Goal: Information Seeking & Learning: Learn about a topic

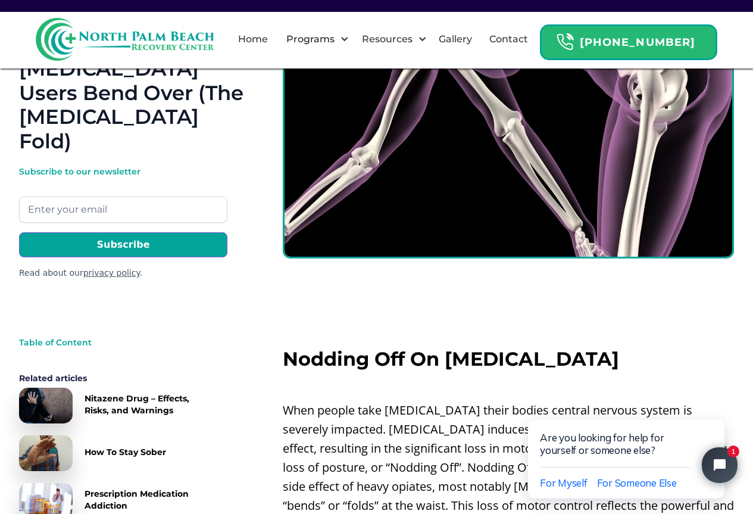
scroll to position [298, 0]
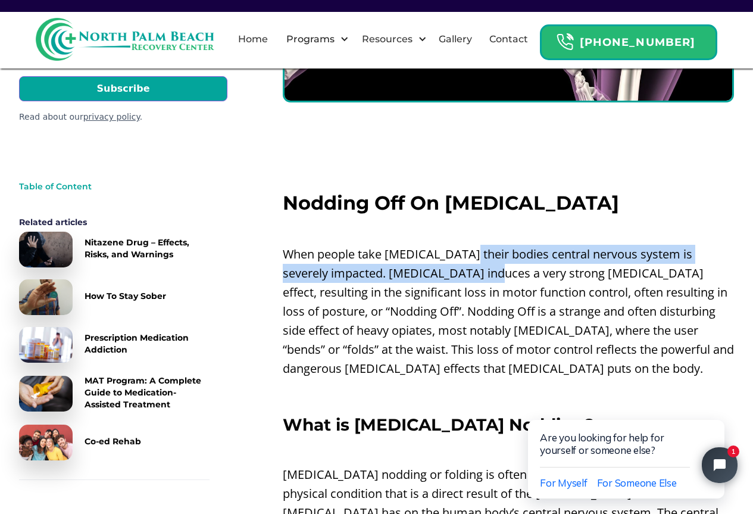
drag, startPoint x: 462, startPoint y: 237, endPoint x: 474, endPoint y: 245, distance: 14.7
click at [474, 245] on p "When people take [MEDICAL_DATA] their bodies central nervous system is severely…" at bounding box center [508, 311] width 451 height 133
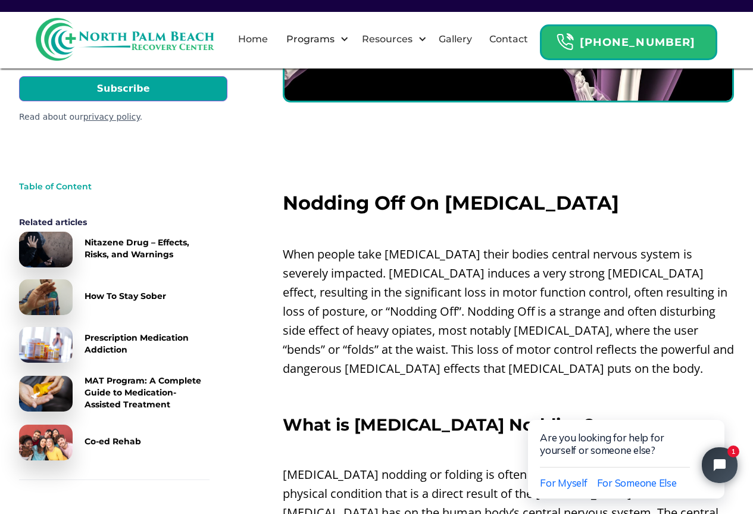
click at [474, 245] on p "When people take [MEDICAL_DATA] their bodies central nervous system is severely…" at bounding box center [508, 311] width 451 height 133
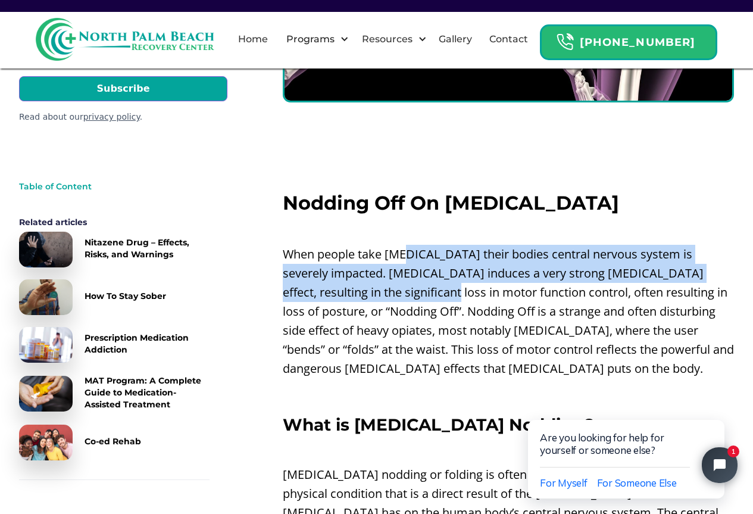
drag, startPoint x: 408, startPoint y: 238, endPoint x: 435, endPoint y: 263, distance: 36.2
click at [435, 263] on p "When people take [MEDICAL_DATA] their bodies central nervous system is severely…" at bounding box center [508, 311] width 451 height 133
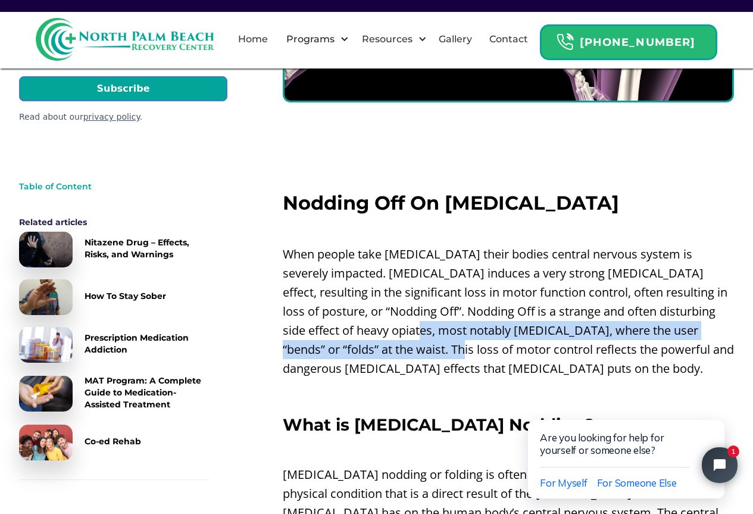
drag, startPoint x: 411, startPoint y: 312, endPoint x: 424, endPoint y: 326, distance: 18.9
click at [424, 326] on p "When people take [MEDICAL_DATA] their bodies central nervous system is severely…" at bounding box center [508, 311] width 451 height 133
drag, startPoint x: 422, startPoint y: 312, endPoint x: 433, endPoint y: 331, distance: 21.9
click at [433, 331] on p "When people take [MEDICAL_DATA] their bodies central nervous system is severely…" at bounding box center [508, 311] width 451 height 133
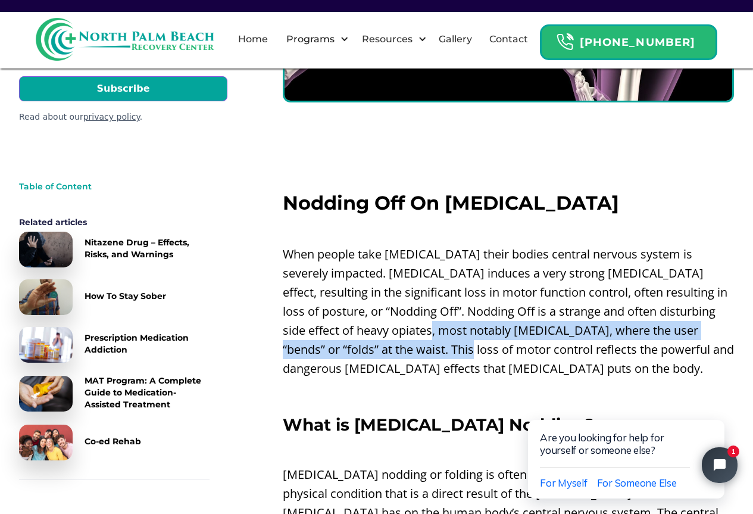
click at [433, 331] on p "When people take [MEDICAL_DATA] their bodies central nervous system is severely…" at bounding box center [508, 311] width 451 height 133
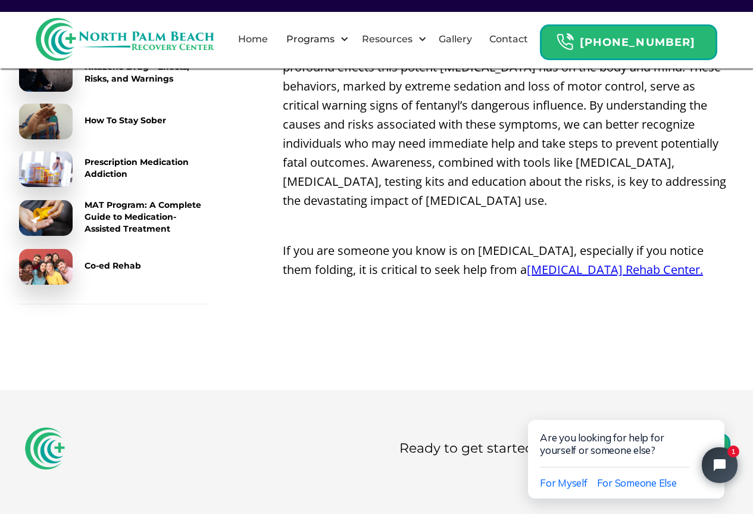
scroll to position [2886, 0]
